Goal: Check status: Check status

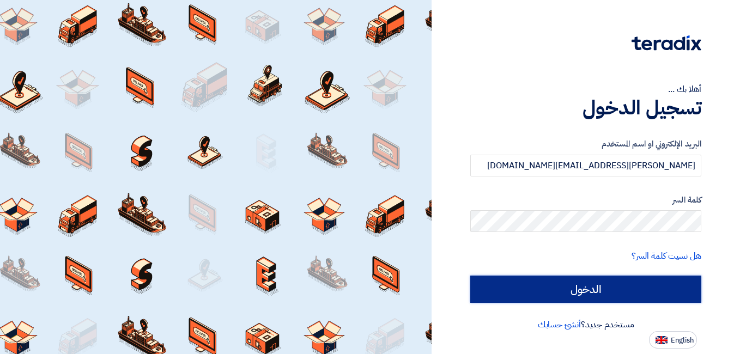
click at [572, 287] on input "الدخول" at bounding box center [585, 289] width 231 height 27
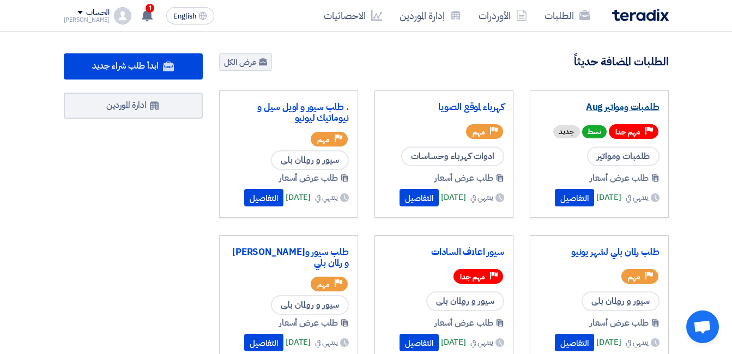
click at [592, 107] on link "طلمبات ومواتير Aug" at bounding box center [599, 107] width 120 height 11
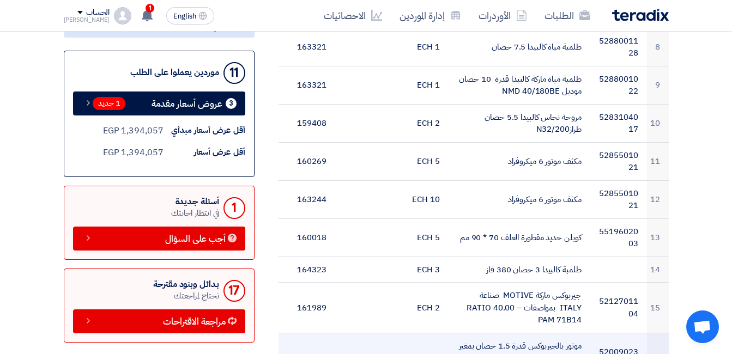
scroll to position [654, 0]
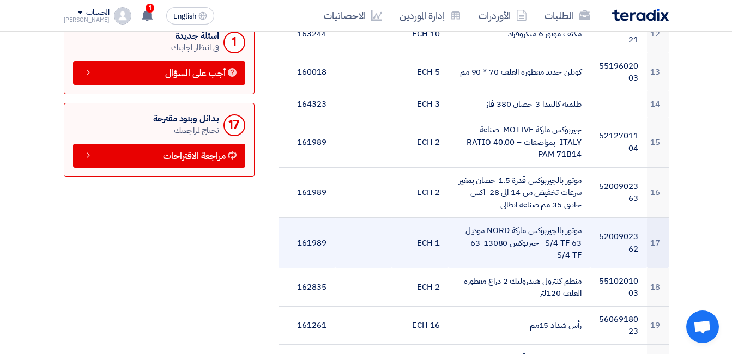
click at [540, 234] on td "موتور بالجيربوكس ماركة NORD موديل 63 S/4 TF جبريوكس 13080-63 - S/4 TF -" at bounding box center [519, 243] width 142 height 51
copy tr "موتور بالجيربوكس ماركة NORD موديل 63 S/4 TF جبريوكس 13080-63 - S/4 TF -"
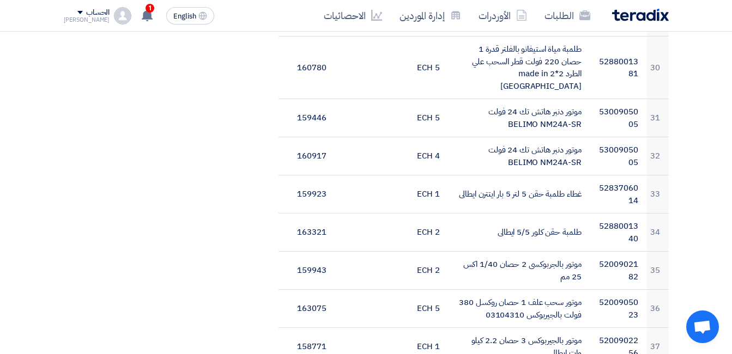
scroll to position [1417, 0]
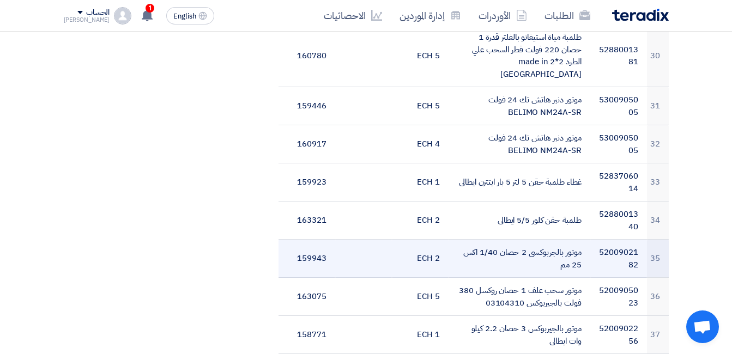
click at [562, 240] on td "موتور بالجربوكسى 2 حصان 1/40 اكس 25 مم" at bounding box center [519, 259] width 142 height 38
copy tr "موتور بالجربوكسى 2 حصان 1/40 اكس 25 مم"
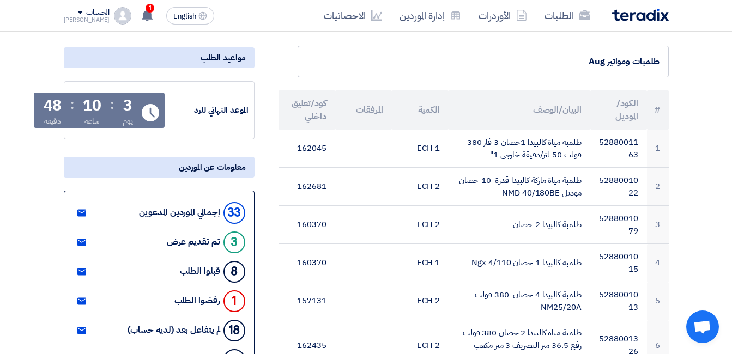
scroll to position [0, 0]
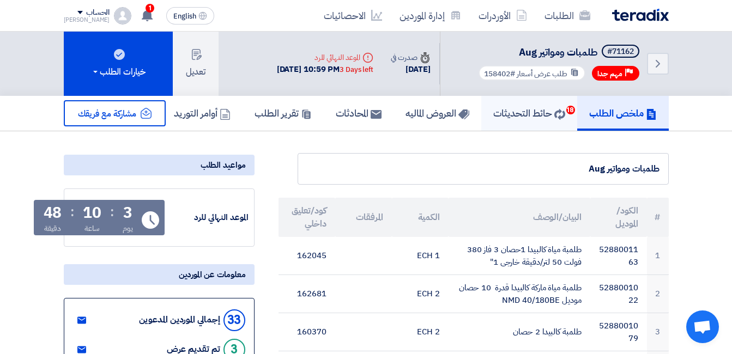
click at [497, 117] on h5 "حائط التحديثات 18" at bounding box center [529, 113] width 72 height 13
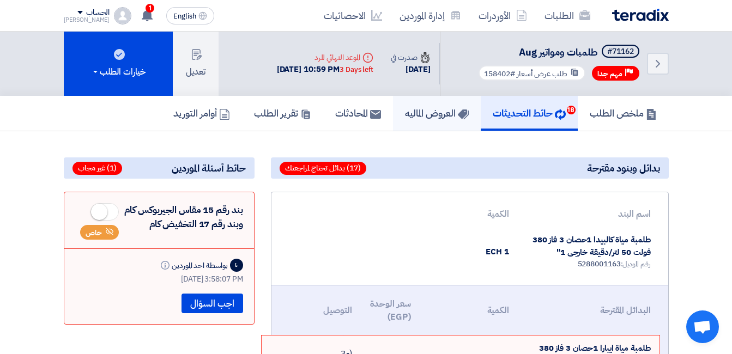
click at [444, 110] on h5 "العروض الماليه" at bounding box center [437, 113] width 64 height 13
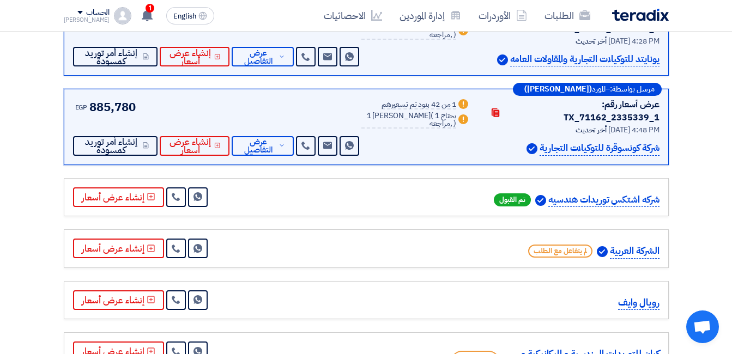
scroll to position [327, 0]
